Goal: Information Seeking & Learning: Learn about a topic

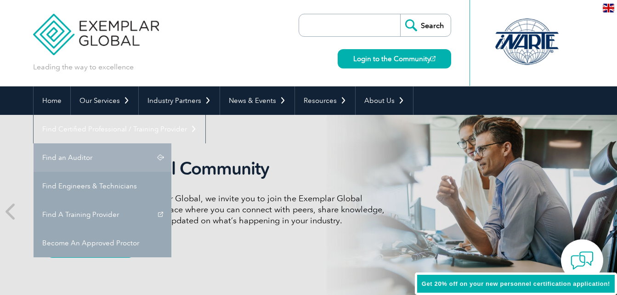
click at [171, 143] on link "Find an Auditor" at bounding box center [103, 157] width 138 height 28
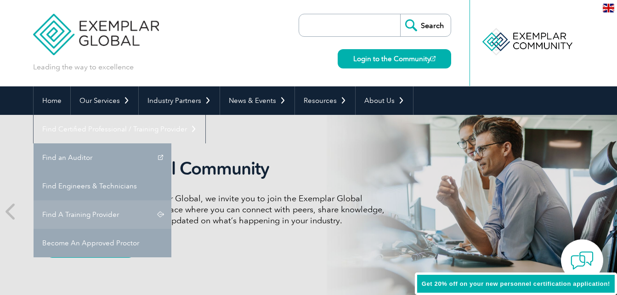
click at [171, 200] on link "Find A Training Provider" at bounding box center [103, 214] width 138 height 28
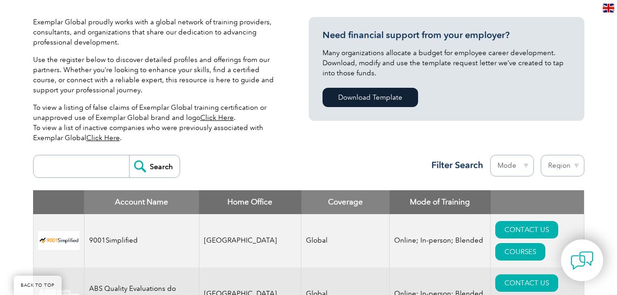
scroll to position [230, 0]
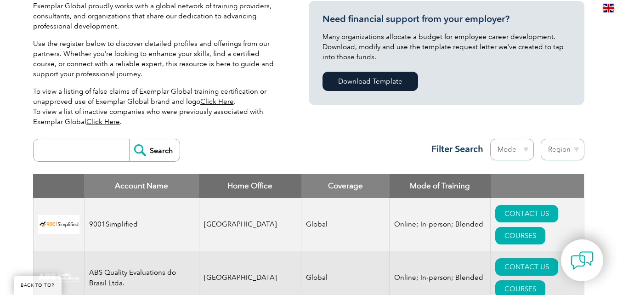
click at [102, 143] on input "search" at bounding box center [83, 150] width 91 height 22
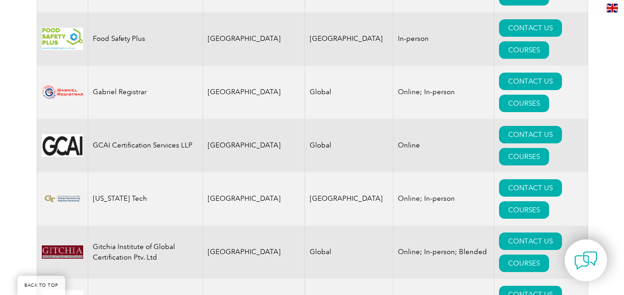
scroll to position [5330, 0]
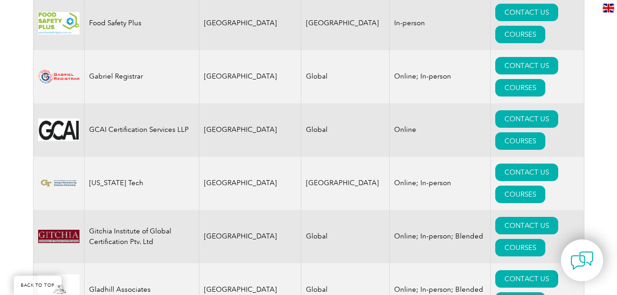
type input "IS"
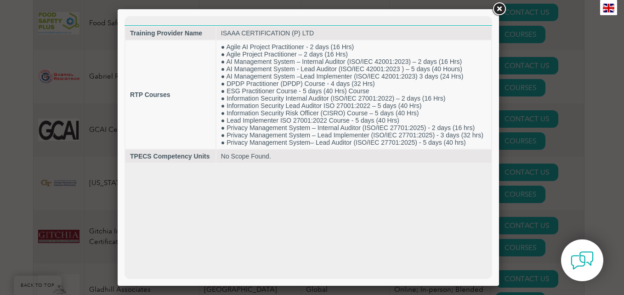
scroll to position [5332, 0]
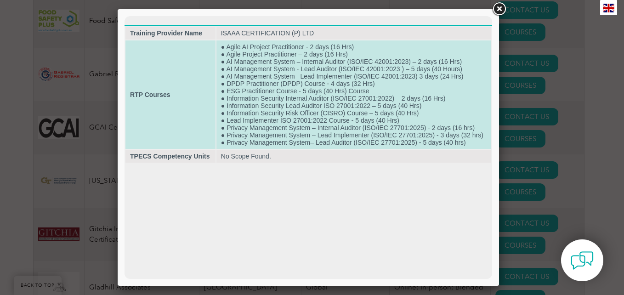
click at [374, 51] on td "● Agile AI Project Practitioner - 2 days (16 Hrs) ● Agile Project Practitioner …" at bounding box center [353, 94] width 275 height 108
click at [395, 78] on td "● Agile AI Project Practitioner - 2 days (16 Hrs) ● Agile Project Practitioner …" at bounding box center [353, 94] width 275 height 108
click at [208, 68] on td "RTP Courses" at bounding box center [170, 94] width 90 height 108
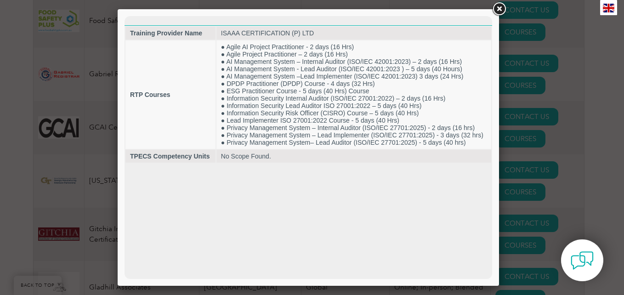
click at [498, 8] on link at bounding box center [499, 9] width 17 height 17
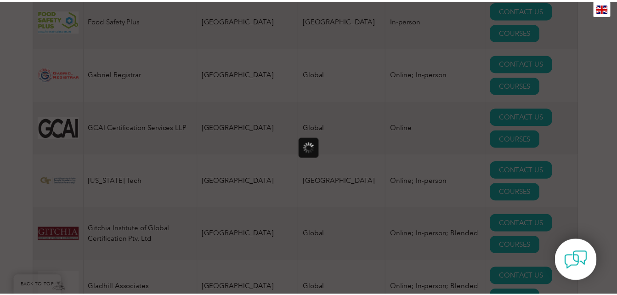
scroll to position [0, 0]
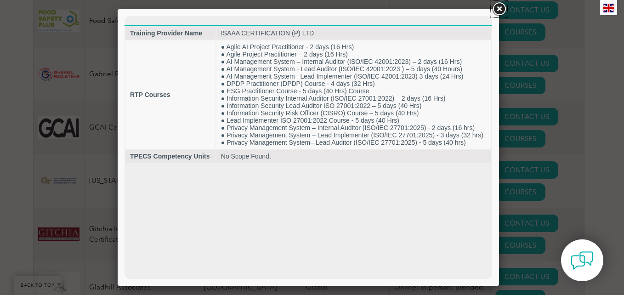
click at [499, 6] on link at bounding box center [499, 9] width 17 height 17
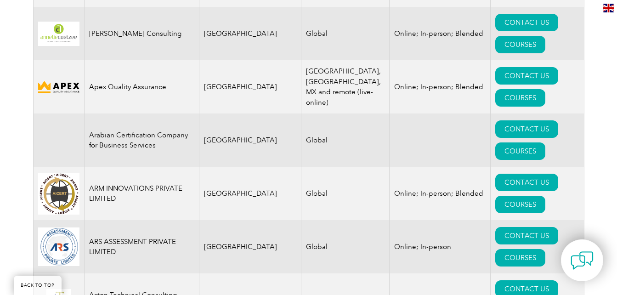
scroll to position [1197, 0]
